Goal: Check status: Check status

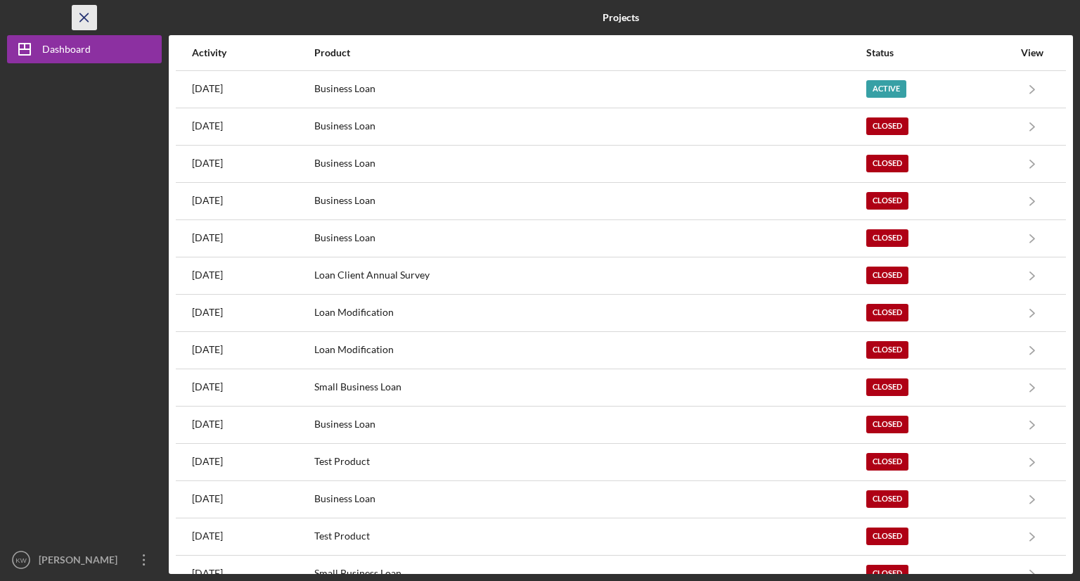
click at [82, 23] on icon "Icon/Menu Close" at bounding box center [85, 18] width 32 height 32
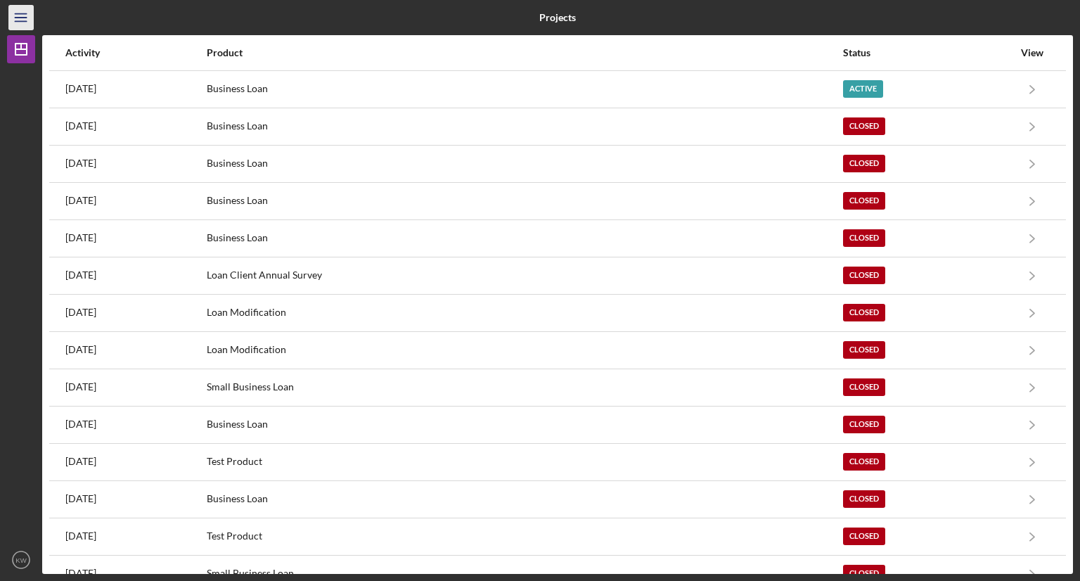
click at [15, 18] on line "button" at bounding box center [20, 18] width 11 height 0
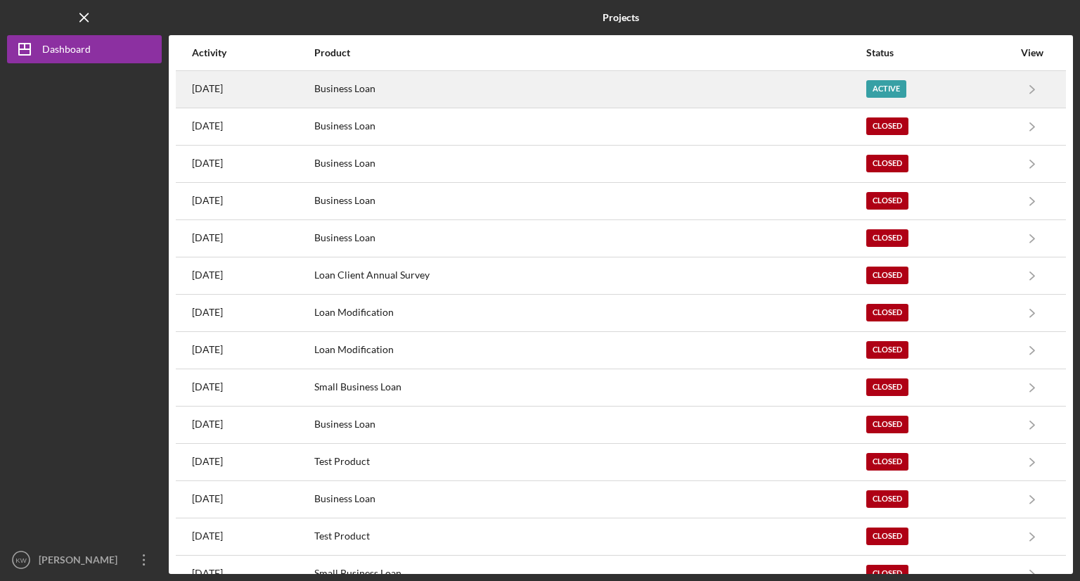
click at [921, 86] on div "Active" at bounding box center [940, 89] width 148 height 35
